Goal: Task Accomplishment & Management: Manage account settings

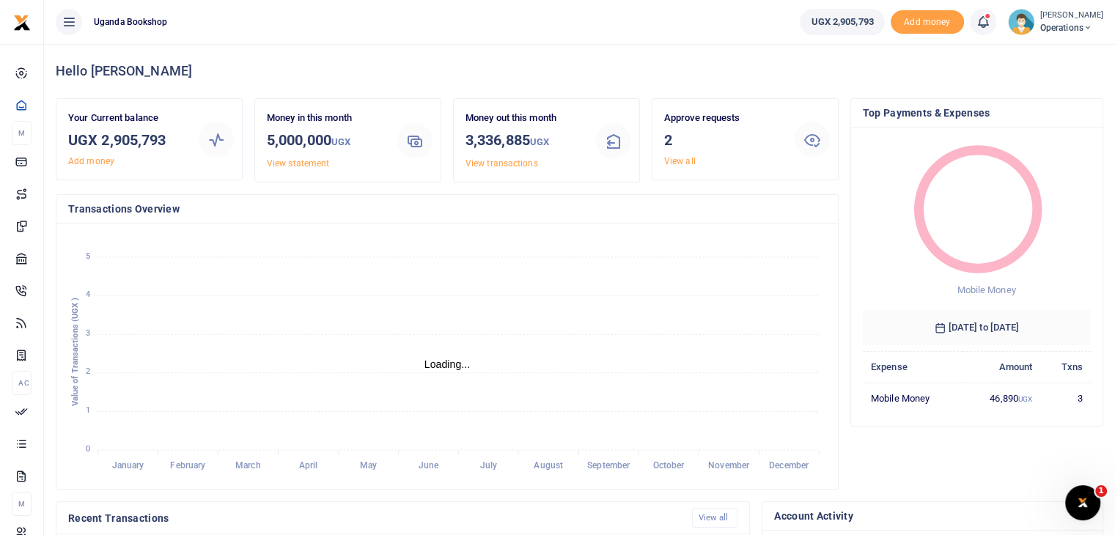
scroll to position [12, 12]
click at [686, 161] on link "View all" at bounding box center [680, 161] width 32 height 10
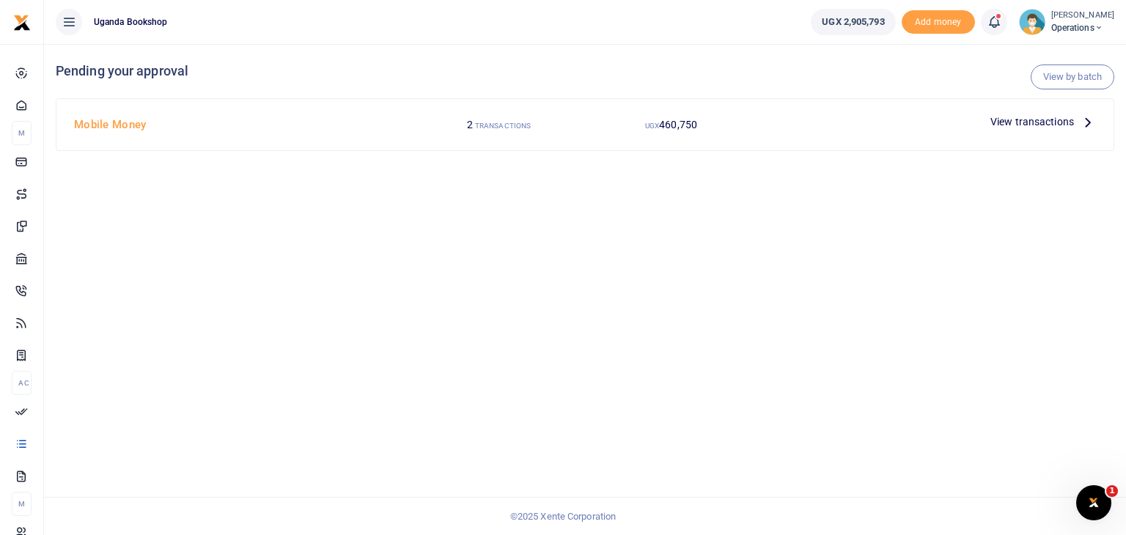
click at [1031, 123] on span "View transactions" at bounding box center [1033, 122] width 84 height 16
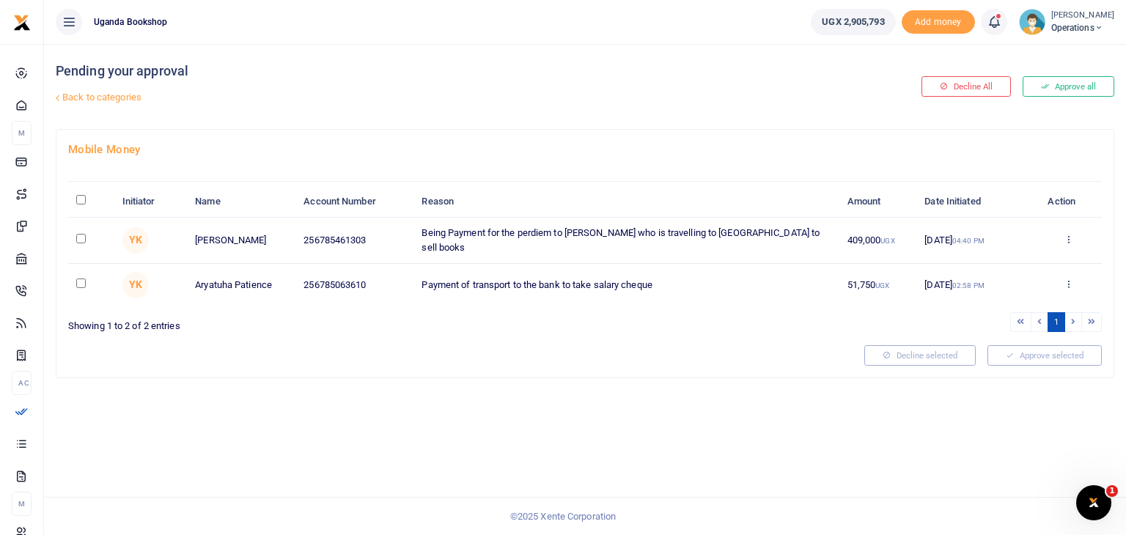
click at [76, 200] on th "\a \a : activate to sort column descending" at bounding box center [90, 202] width 45 height 32
click at [83, 198] on input "\a \a : activate to sort column descending" at bounding box center [81, 200] width 10 height 10
checkbox input "true"
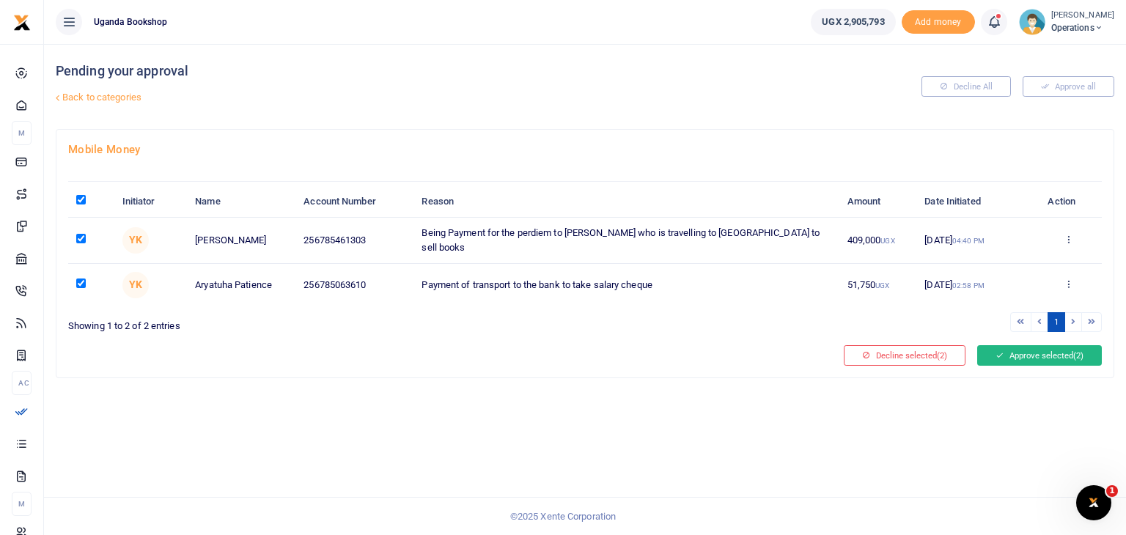
click at [1065, 347] on button "Approve selected (2)" at bounding box center [1039, 355] width 125 height 21
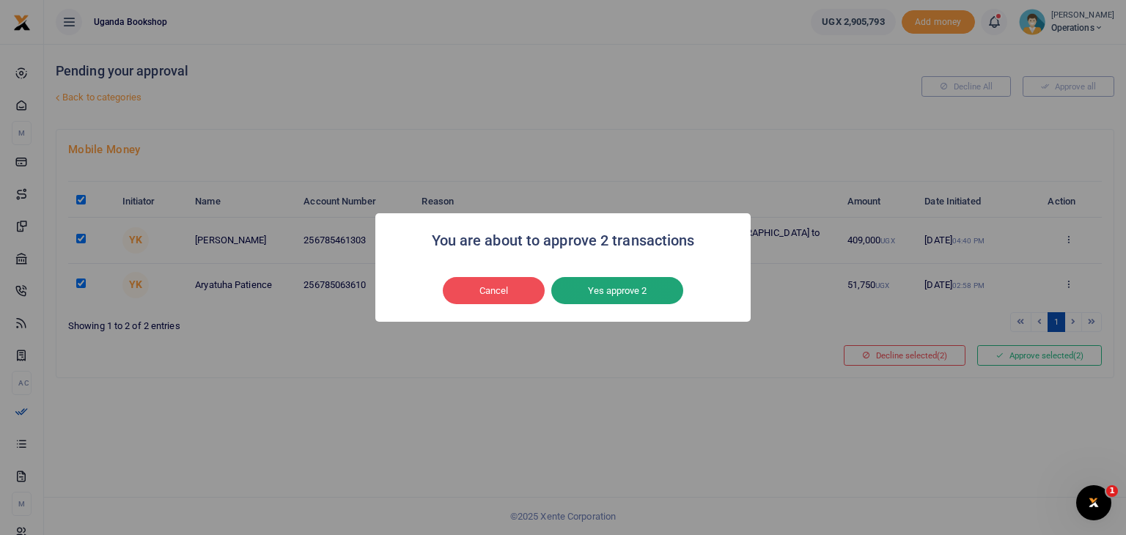
click at [600, 297] on button "Yes approve 2" at bounding box center [617, 291] width 132 height 28
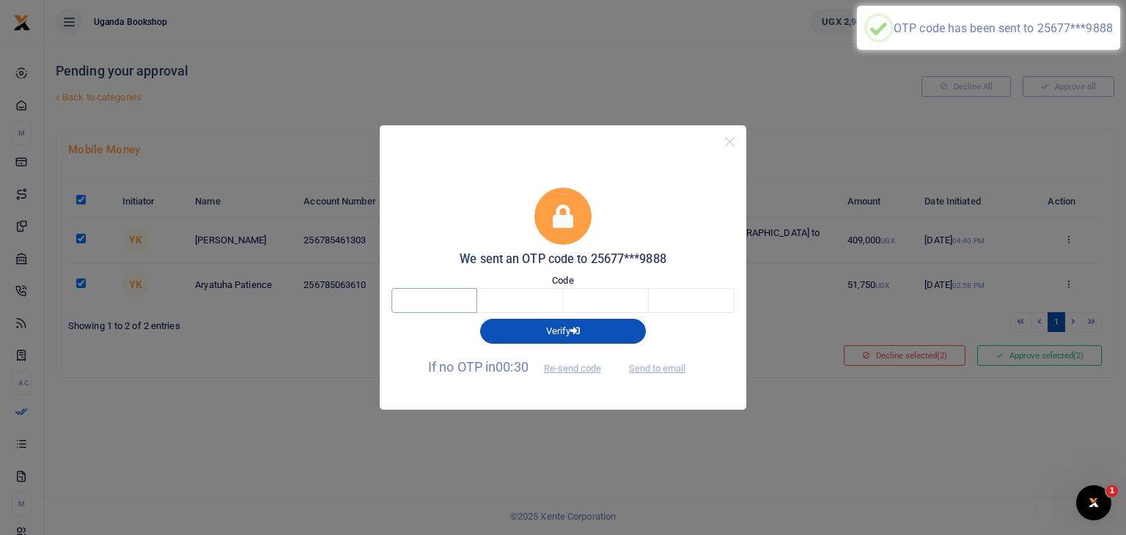
click at [458, 303] on input "text" at bounding box center [435, 300] width 86 height 25
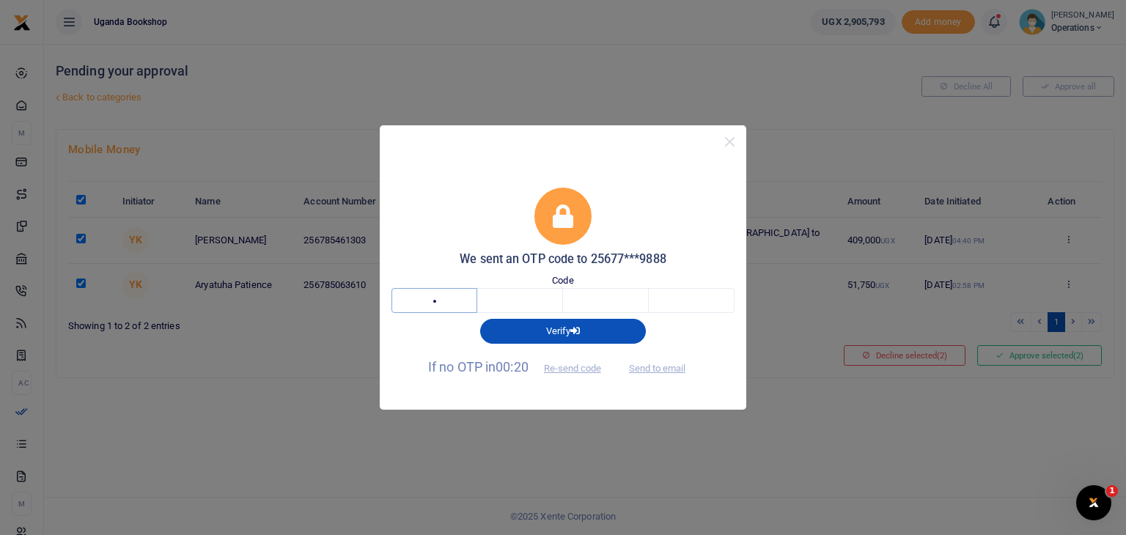
type input "7"
type input "9"
type input "8"
type input "6"
